Goal: Find contact information: Find contact information

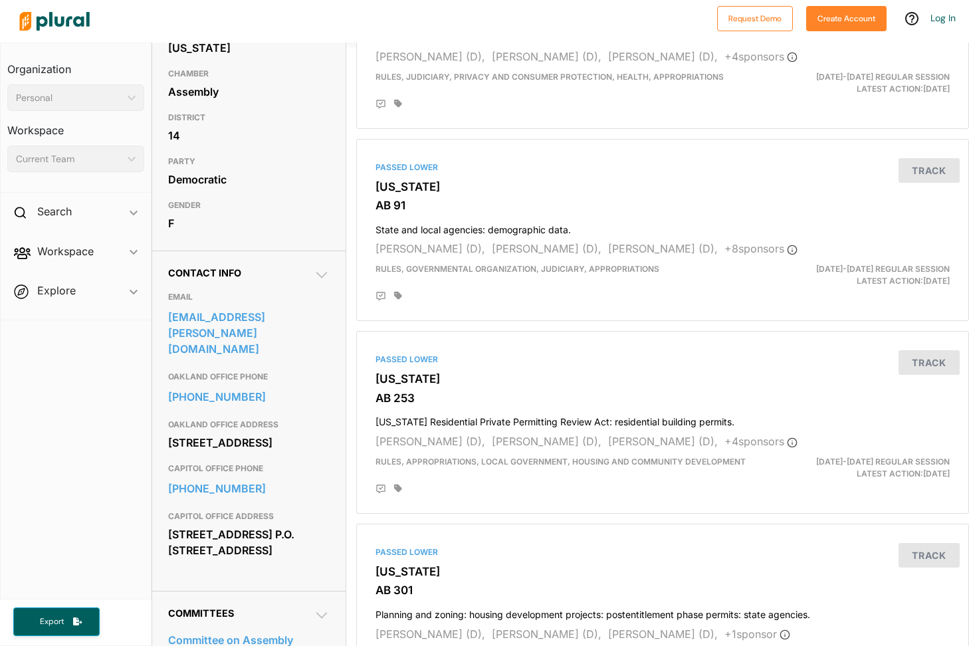
scroll to position [208, 0]
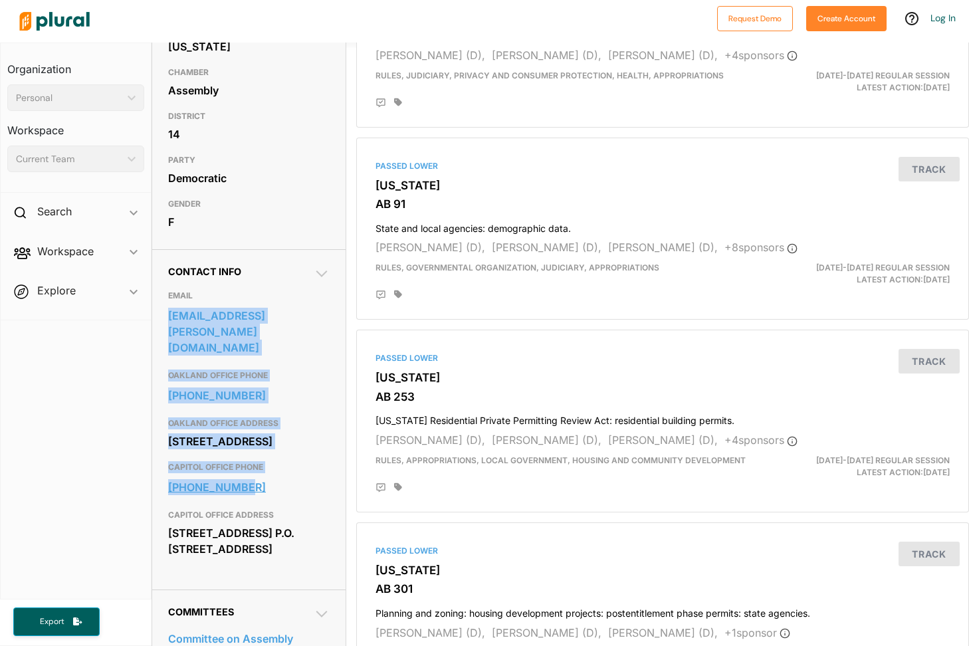
drag, startPoint x: 164, startPoint y: 314, endPoint x: 267, endPoint y: 494, distance: 207.5
click at [267, 494] on div "Contact Info EMAIL assemblymember.wicks@assembly.ca.gov OAKLAND OFFICE PHONE 51…" at bounding box center [248, 419] width 193 height 340
copy div "assemblymember.wicks@assembly.ca.gov OAKLAND OFFICE PHONE 510-286-1400 OAKLAND …"
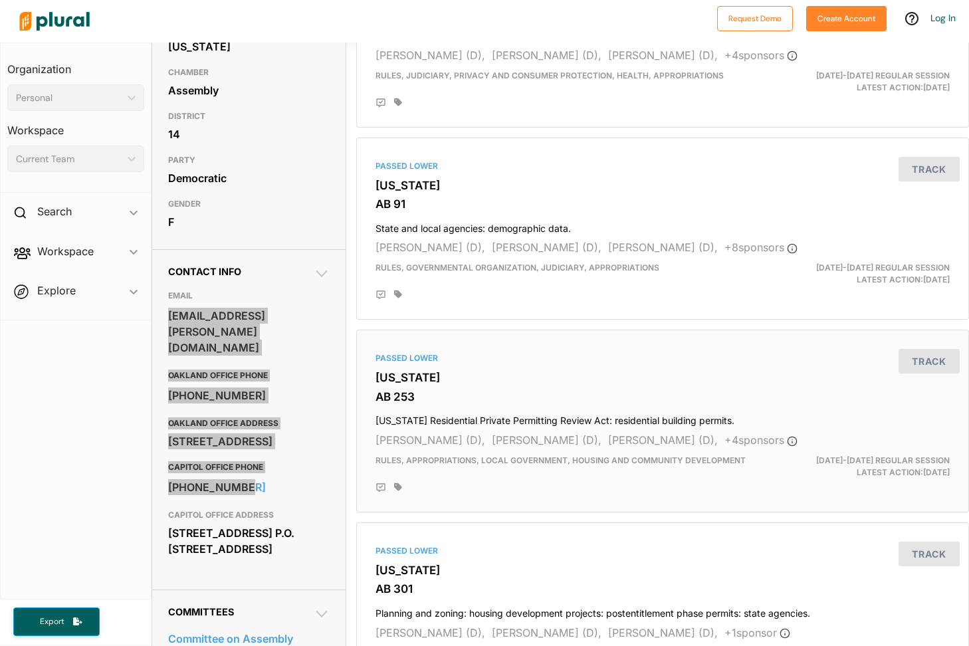
click at [334, 401] on div "Contact Info EMAIL assemblymember.wicks@assembly.ca.gov OAKLAND OFFICE PHONE 51…" at bounding box center [248, 419] width 193 height 340
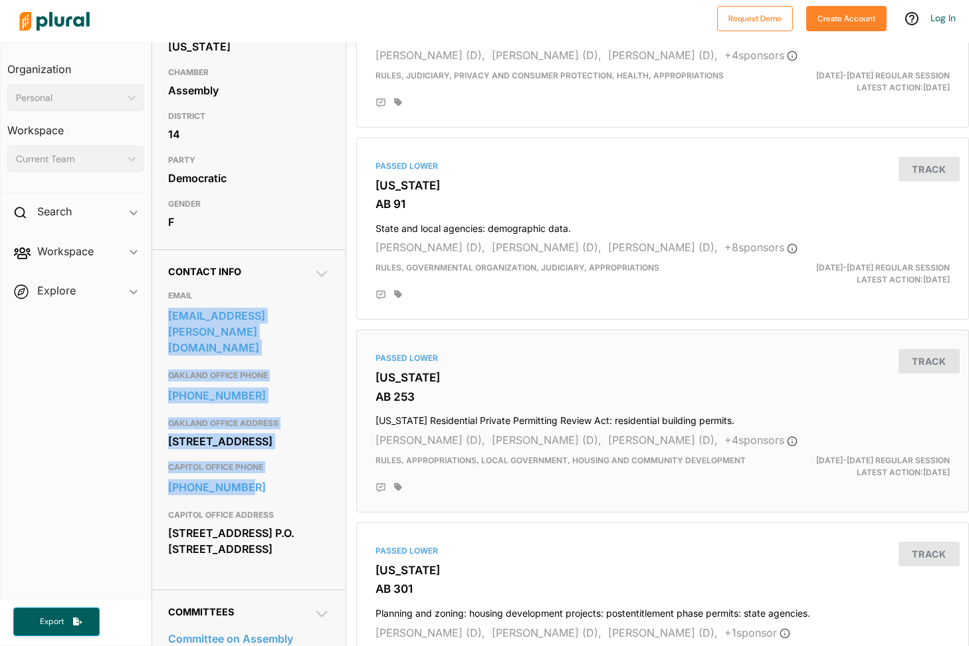
click at [334, 401] on div "Contact Info EMAIL assemblymember.wicks@assembly.ca.gov OAKLAND OFFICE PHONE 51…" at bounding box center [248, 419] width 193 height 340
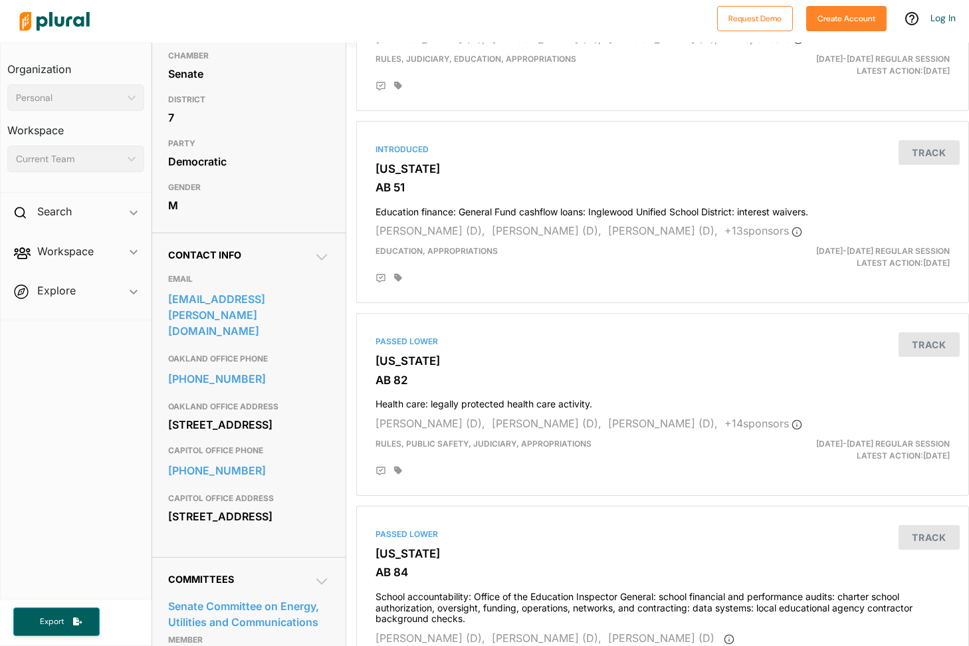
scroll to position [230, 0]
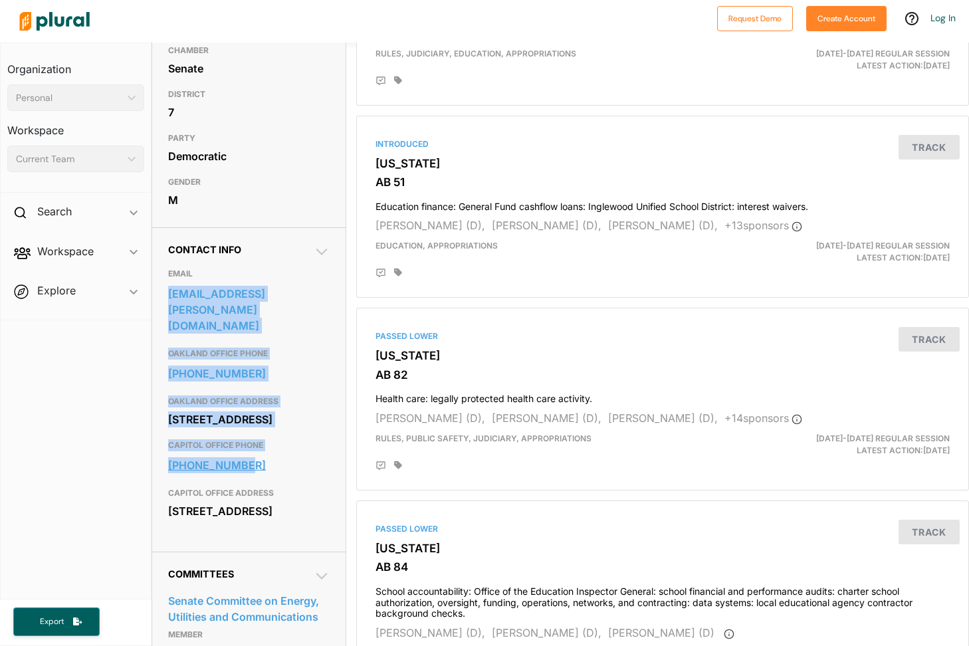
drag, startPoint x: 162, startPoint y: 308, endPoint x: 267, endPoint y: 491, distance: 211.1
click at [267, 491] on div "Contact Info EMAIL [EMAIL_ADDRESS][PERSON_NAME][DOMAIN_NAME] OAKLAND OFFICE PHO…" at bounding box center [248, 389] width 193 height 324
copy div "[EMAIL_ADDRESS][PERSON_NAME][DOMAIN_NAME] OAKLAND OFFICE PHONE [PHONE_NUMBER] O…"
click at [310, 282] on h3 "EMAIL" at bounding box center [248, 274] width 161 height 16
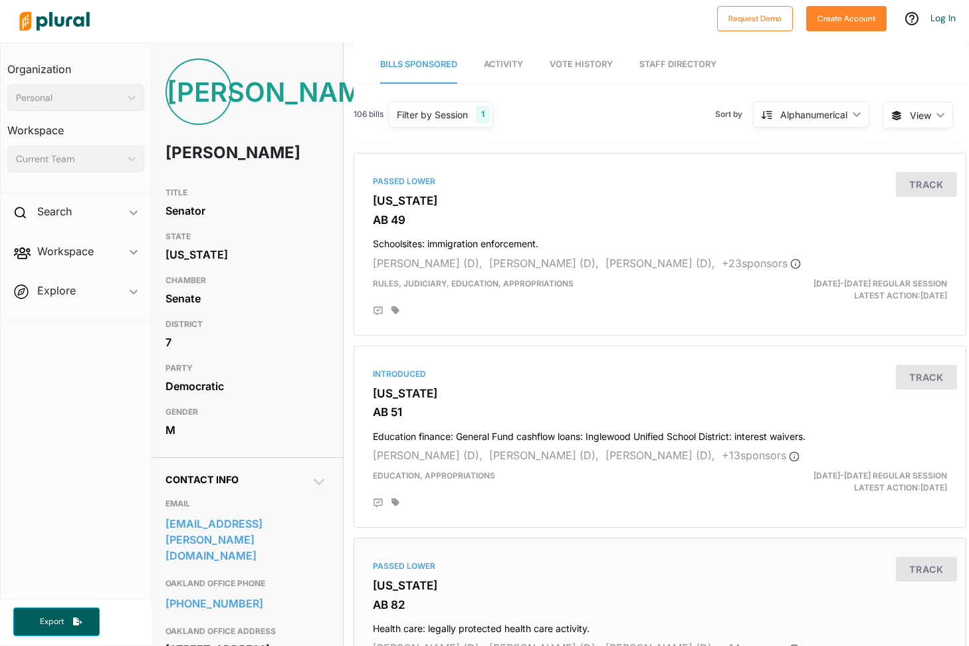
scroll to position [0, 3]
